Goal: Check status: Check status

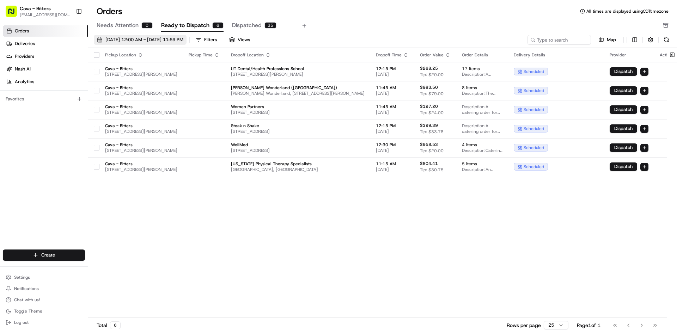
click at [162, 38] on span "[DATE] 12:00 AM - [DATE] 11:59 PM" at bounding box center [144, 40] width 78 height 6
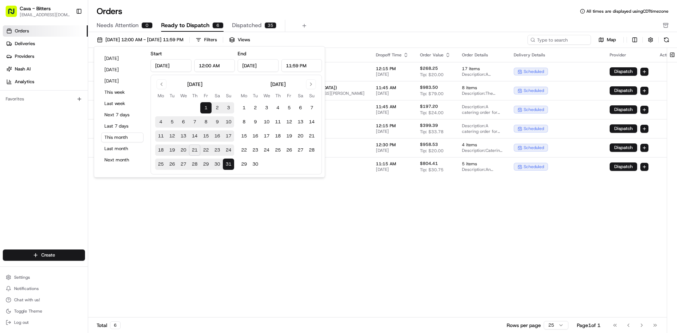
click at [204, 149] on button "22" at bounding box center [205, 150] width 11 height 11
type input "[DATE]"
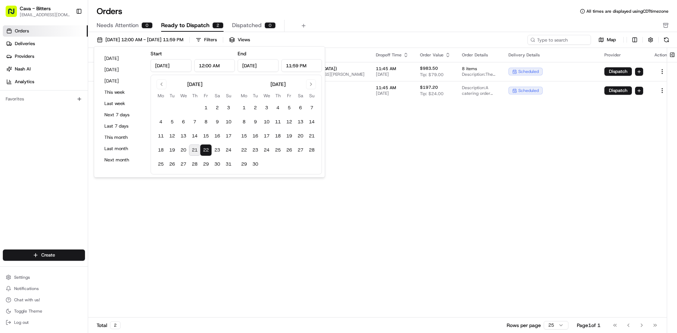
click at [449, 175] on div "Pickup Location Pickup Time Dropoff Location Dropoff Time Order Value Order Det…" at bounding box center [382, 183] width 588 height 270
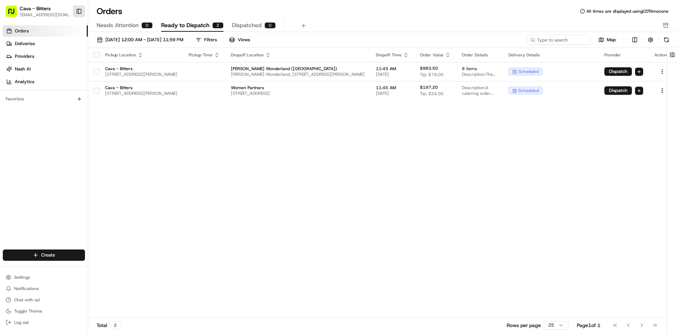
click at [73, 13] on button "Toggle Sidebar" at bounding box center [79, 11] width 12 height 12
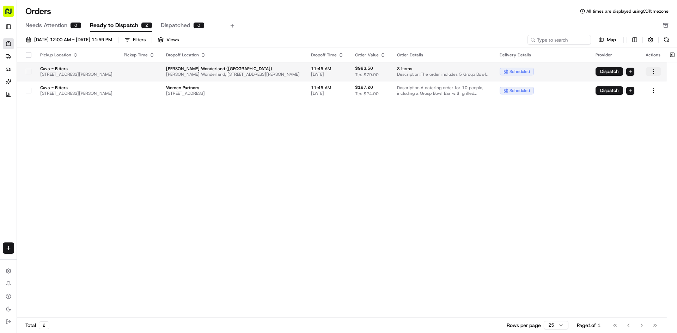
click at [651, 72] on html "Cava - Bitters [EMAIL_ADDRESS][DOMAIN_NAME] Toggle Sidebar Orders Deliveries Pr…" at bounding box center [338, 166] width 677 height 333
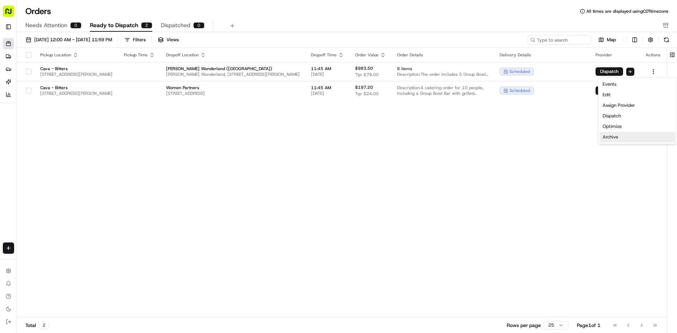
click at [617, 136] on div "Archive" at bounding box center [637, 137] width 75 height 11
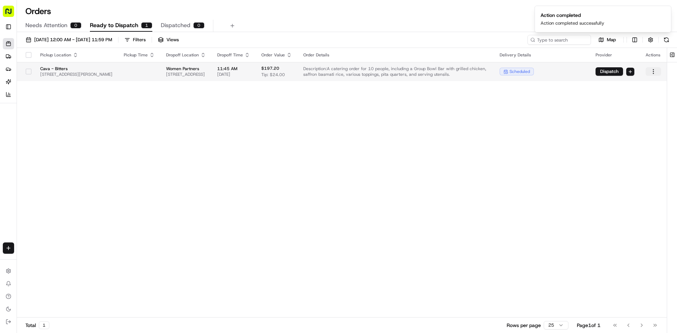
click at [653, 72] on html "Cava - Bitters [EMAIL_ADDRESS][DOMAIN_NAME] Toggle Sidebar Orders Deliveries Pr…" at bounding box center [338, 166] width 677 height 333
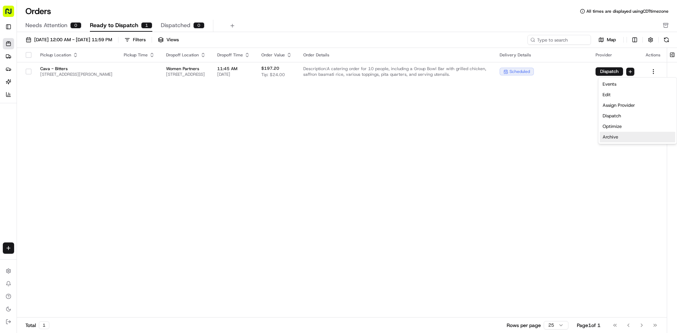
click at [609, 137] on div "Archive" at bounding box center [637, 137] width 75 height 11
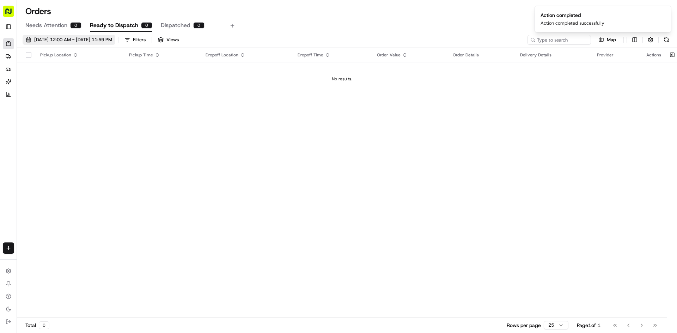
click at [107, 39] on span "[DATE] 12:00 AM - [DATE] 11:59 PM" at bounding box center [73, 40] width 78 height 6
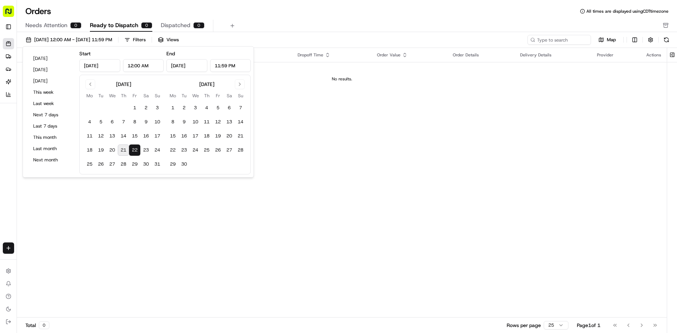
click at [137, 150] on button "22" at bounding box center [134, 150] width 11 height 11
click at [145, 150] on button "23" at bounding box center [145, 150] width 11 height 11
type input "[DATE]"
click at [134, 149] on button "22" at bounding box center [134, 150] width 11 height 11
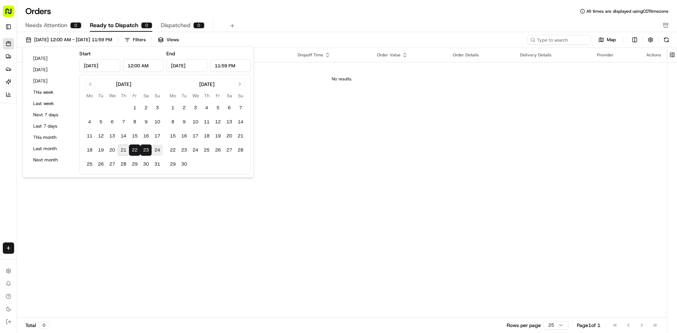
click at [155, 154] on button "24" at bounding box center [157, 150] width 11 height 11
type input "[DATE]"
click at [132, 150] on button "22" at bounding box center [134, 150] width 11 height 11
type input "[DATE]"
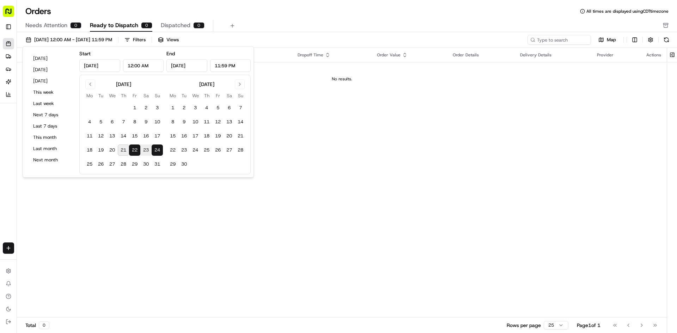
click at [131, 151] on button "22" at bounding box center [134, 150] width 11 height 11
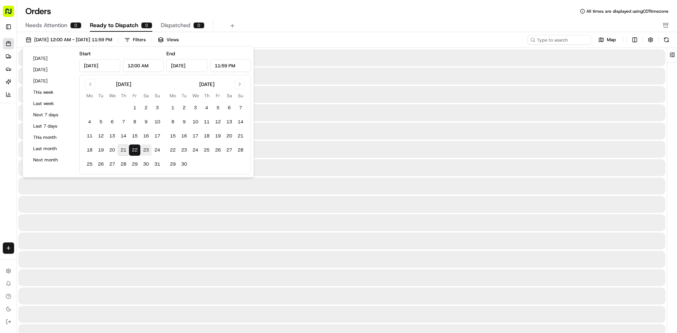
click at [150, 150] on button "23" at bounding box center [145, 150] width 11 height 11
type input "[DATE]"
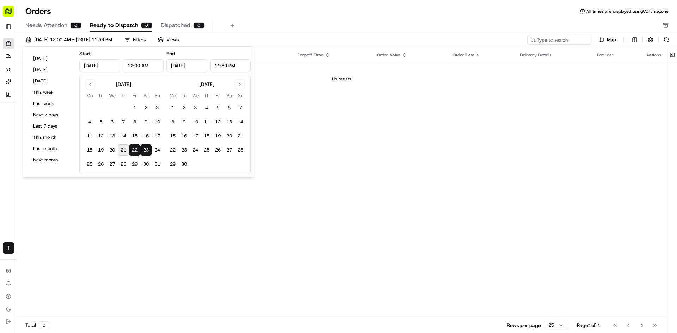
click at [372, 95] on td "No results." at bounding box center [342, 79] width 650 height 34
